Goal: Use online tool/utility: Utilize a website feature to perform a specific function

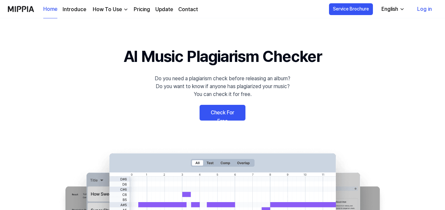
click at [216, 106] on link "Check For Free" at bounding box center [222, 113] width 46 height 16
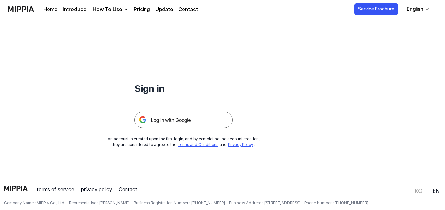
scroll to position [33, 0]
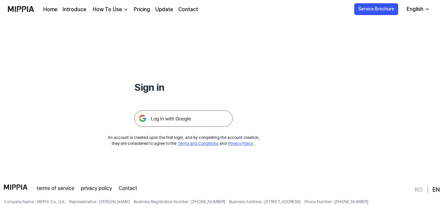
click at [206, 118] on img at bounding box center [183, 118] width 98 height 16
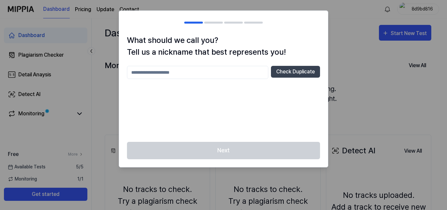
click at [211, 69] on input "text" at bounding box center [197, 72] width 141 height 13
type input "*****"
click at [257, 71] on input "*****" at bounding box center [197, 72] width 141 height 13
type input "******"
click at [280, 72] on button "Check Duplicate" at bounding box center [295, 72] width 49 height 12
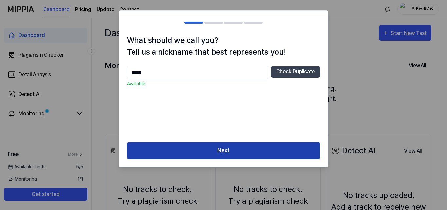
click at [243, 156] on button "Next" at bounding box center [223, 150] width 193 height 17
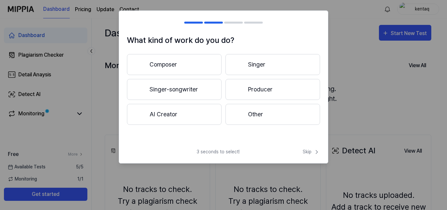
click at [243, 149] on div "3 seconds to select! Skip" at bounding box center [223, 155] width 209 height 15
drag, startPoint x: 326, startPoint y: 149, endPoint x: 320, endPoint y: 151, distance: 6.4
click at [324, 151] on div "3 seconds to select! Skip" at bounding box center [223, 155] width 209 height 15
click at [314, 151] on icon at bounding box center [317, 152] width 7 height 7
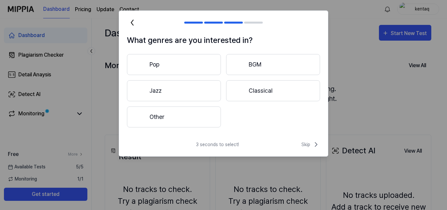
click at [311, 136] on div "What genres are you interested in? Pop BGM Jazz Classical Other 3 seconds to se…" at bounding box center [224, 83] width 210 height 146
click at [311, 144] on span "Skip" at bounding box center [311, 144] width 19 height 8
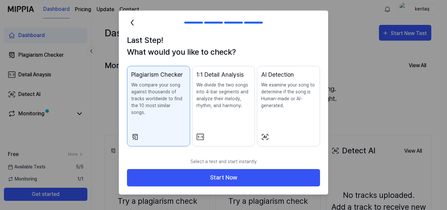
click at [230, 161] on p "Select a test and start instantly" at bounding box center [223, 161] width 193 height 15
click at [227, 112] on div "1:1 Detail Analysis We divide the two songs into 4-bar segments and analyze the…" at bounding box center [223, 96] width 55 height 52
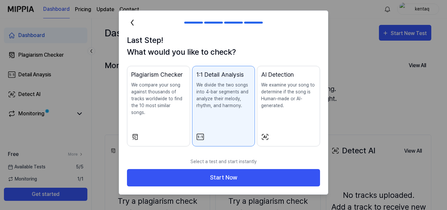
click at [187, 114] on button "Plagiarism Checker We compare your song against thousands of tracks worldwide t…" at bounding box center [158, 106] width 63 height 81
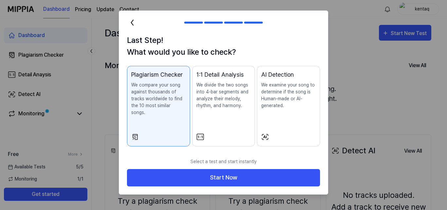
click at [171, 183] on div "Select a test and start instantly Start Now" at bounding box center [223, 174] width 209 height 40
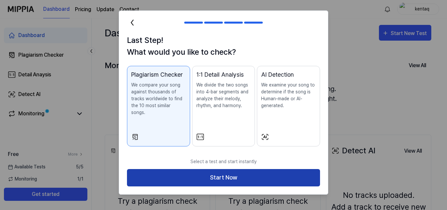
click at [173, 169] on button "Start Now" at bounding box center [223, 177] width 193 height 17
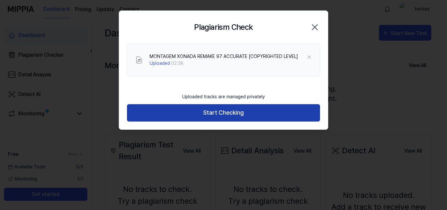
click at [158, 106] on button "Start Checking" at bounding box center [223, 112] width 193 height 17
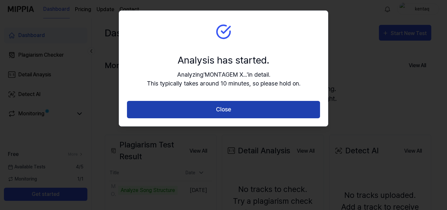
click at [171, 106] on button "Close" at bounding box center [223, 109] width 193 height 17
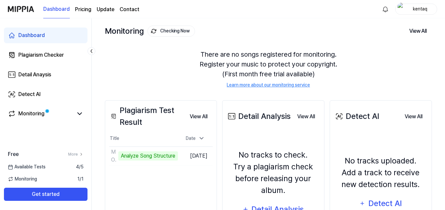
scroll to position [65, 0]
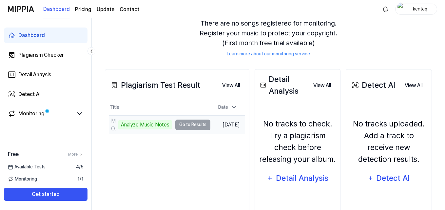
click at [196, 117] on td "MONTAGEM XONADA REMAKE 97 ACCURATE [COPYRIGHTED LEVEL] Analyze Music Notes Go t…" at bounding box center [159, 125] width 101 height 18
click at [191, 125] on td "MONTAGEM XONADA REMAKE 97 ACCURATE [COPYRIGHTED LEVEL] Analyze Music Notes Go t…" at bounding box center [159, 125] width 101 height 18
click at [187, 126] on td "MONTAGEM XONADA REMAKE 97 ACCURATE [COPYRIGHTED LEVEL] Analyze Music Notes Go t…" at bounding box center [159, 125] width 101 height 18
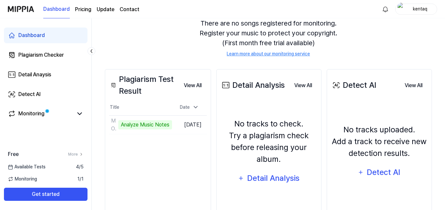
click at [187, 153] on div "Plagiarism Test Result View All Plagiarism Test Result Title Date MONTAGEM XONA…" at bounding box center [158, 147] width 106 height 157
click at [207, 83] on button "View All" at bounding box center [192, 85] width 28 height 13
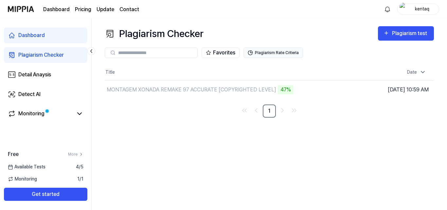
click at [265, 54] on button "Plagiarism Rate Criteria" at bounding box center [274, 52] width 60 height 10
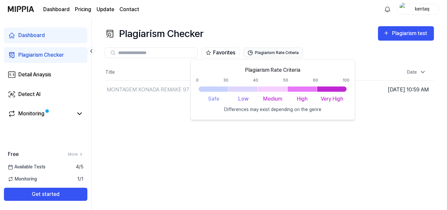
click at [265, 54] on button "Plagiarism Rate Criteria" at bounding box center [274, 52] width 60 height 10
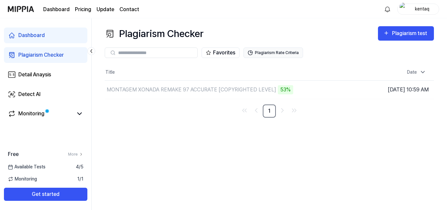
click at [262, 54] on button "Plagiarism Rate Criteria" at bounding box center [274, 52] width 60 height 10
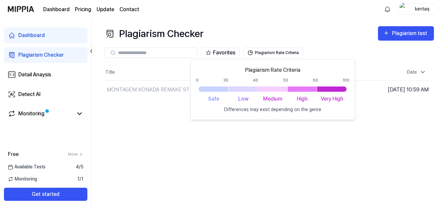
click at [307, 29] on div "Plagiarism Checker Plagiarism test" at bounding box center [269, 33] width 329 height 15
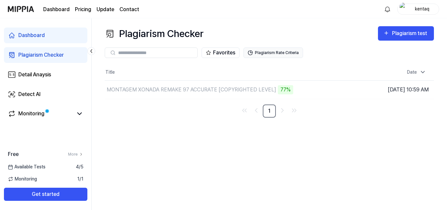
click at [283, 51] on button "Plagiarism Rate Criteria" at bounding box center [274, 52] width 60 height 10
click at [285, 52] on button "Plagiarism Rate Criteria" at bounding box center [274, 52] width 60 height 10
click at [285, 53] on button "Plagiarism Rate Criteria" at bounding box center [274, 52] width 60 height 10
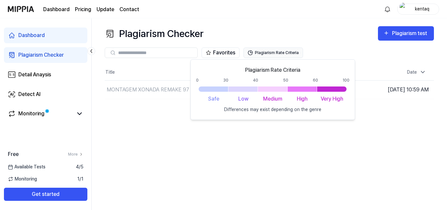
click at [280, 50] on button "Plagiarism Rate Criteria" at bounding box center [274, 52] width 60 height 10
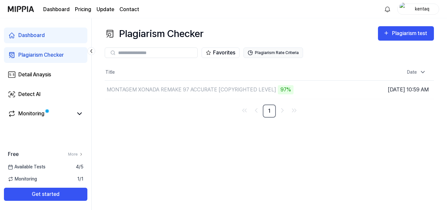
click at [280, 50] on button "Plagiarism Rate Criteria" at bounding box center [274, 52] width 60 height 10
click at [281, 49] on button "Plagiarism Rate Criteria" at bounding box center [274, 52] width 60 height 10
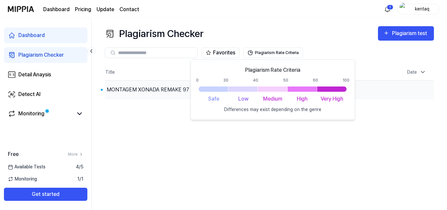
click at [177, 86] on div "MONTAGEM XONADA REMAKE 97 ACCURATE [COPYRIGHTED LEVEL]" at bounding box center [192, 90] width 170 height 8
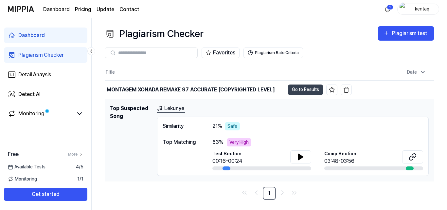
click at [239, 139] on div "Very High" at bounding box center [239, 142] width 25 height 8
click at [299, 157] on icon at bounding box center [301, 157] width 5 height 6
click at [279, 169] on div "Test Section 00:22/00:24" at bounding box center [262, 160] width 99 height 20
click at [284, 170] on div "Similarity 21 % Safe Top Matching 63 % Very High Test Section 00:22/00:24 Comp …" at bounding box center [293, 146] width 272 height 59
drag, startPoint x: 379, startPoint y: 162, endPoint x: 384, endPoint y: 162, distance: 5.9
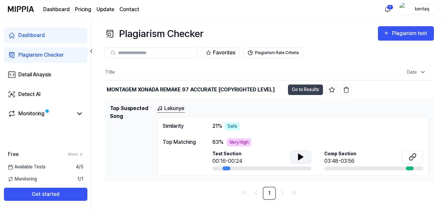
click at [382, 162] on div "Comp Section 03:48-03:56" at bounding box center [374, 157] width 99 height 15
drag, startPoint x: 434, startPoint y: 157, endPoint x: 408, endPoint y: 159, distance: 25.9
click at [433, 158] on td "Top Suspected Song Lekunye Similarity 21 % Safe Top Matching 63 % Very High Tes…" at bounding box center [269, 140] width 329 height 82
click at [408, 160] on button at bounding box center [412, 156] width 21 height 13
click at [303, 157] on icon at bounding box center [301, 157] width 5 height 6
